Goal: Check status: Check status

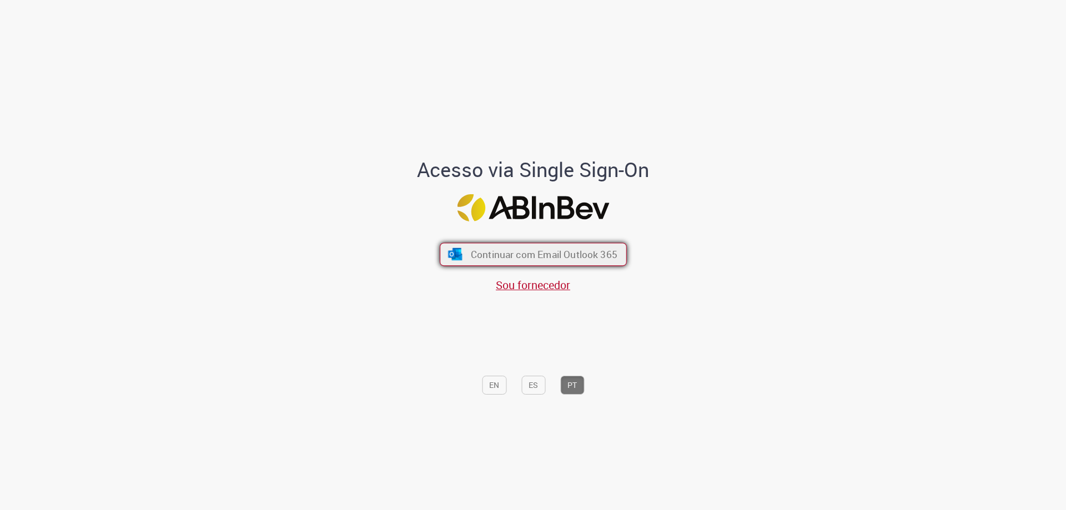
click at [576, 251] on span "Continuar com Email Outlook 365" at bounding box center [543, 254] width 147 height 13
